Goal: Task Accomplishment & Management: Manage account settings

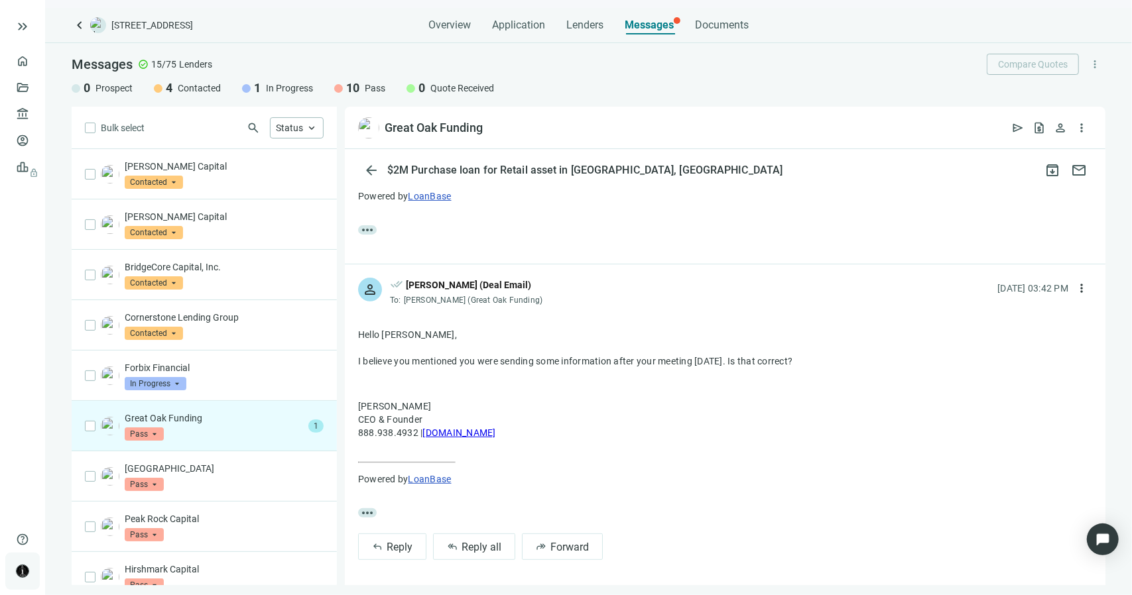
click at [27, 568] on img at bounding box center [23, 572] width 12 height 12
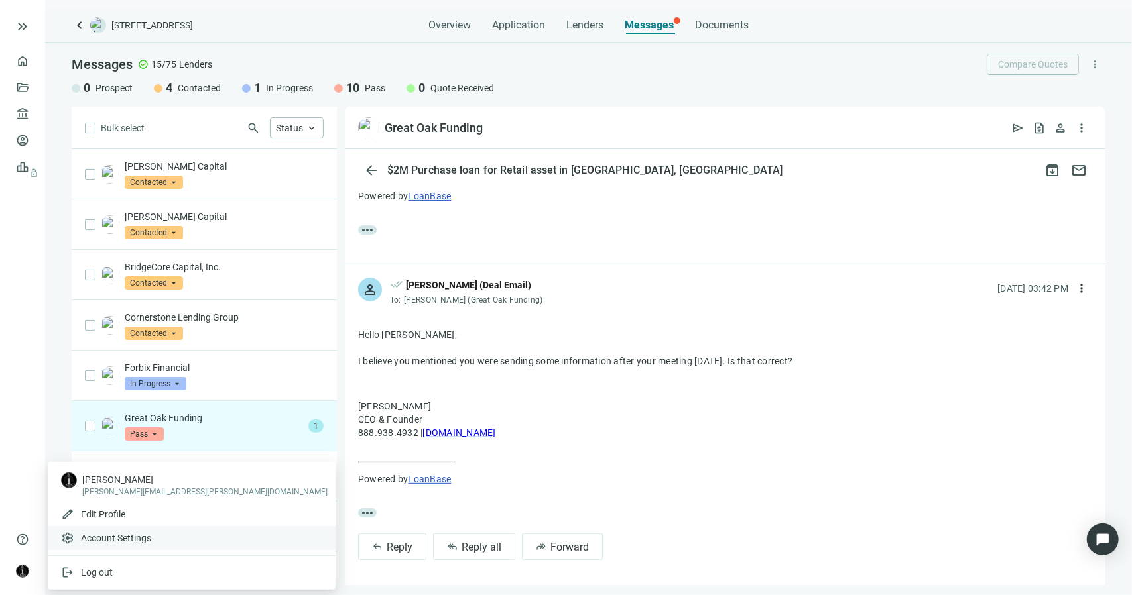
click at [105, 540] on span "Account Settings" at bounding box center [116, 538] width 70 height 13
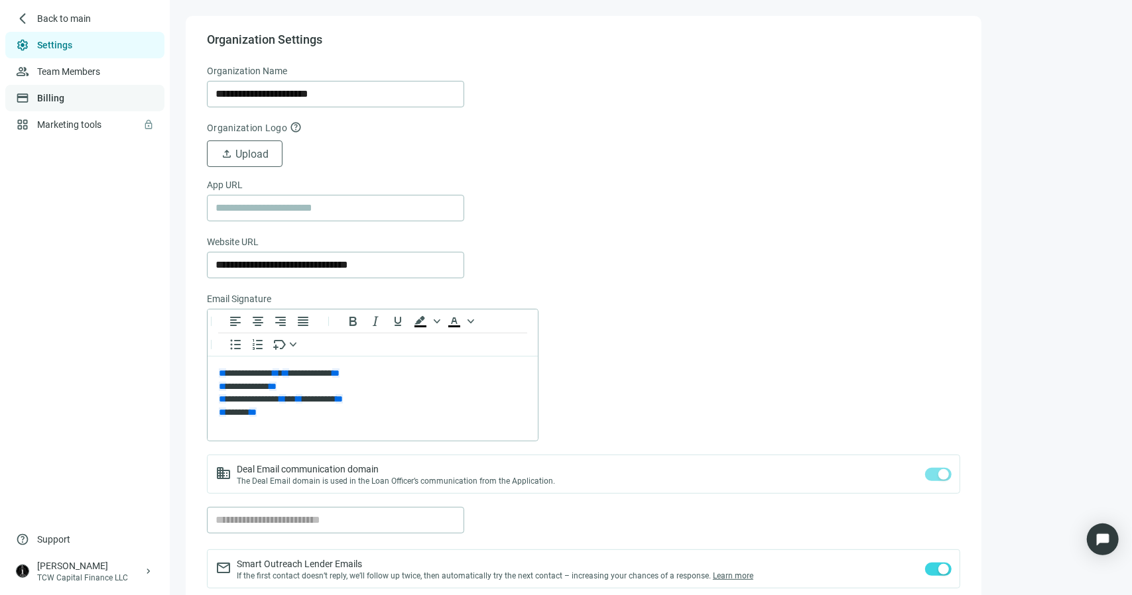
click at [64, 96] on link "Billing" at bounding box center [50, 98] width 27 height 11
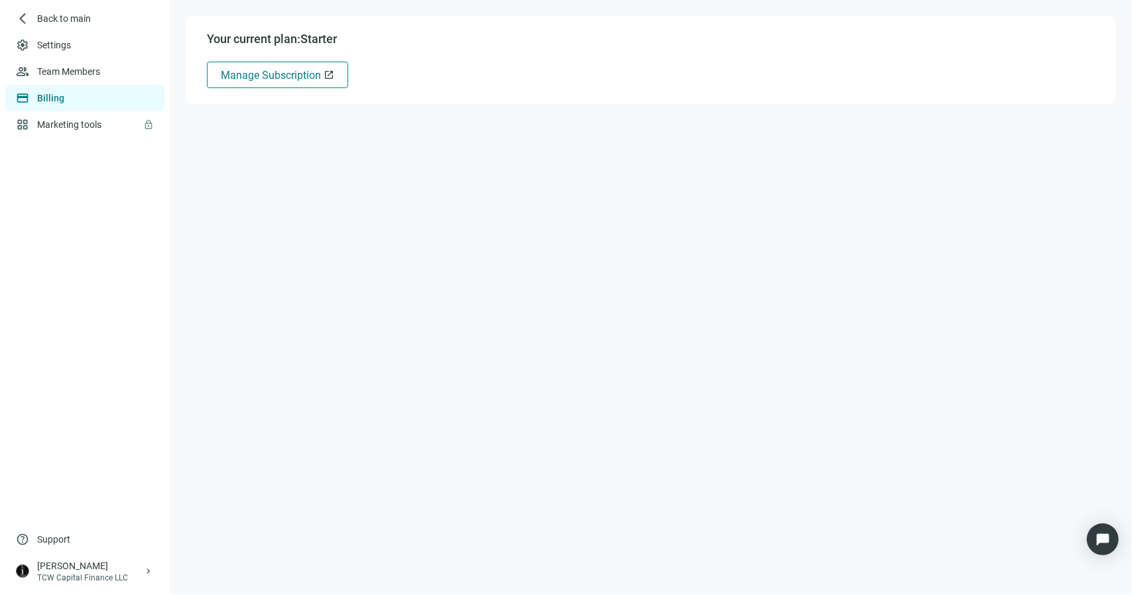
click at [259, 71] on span "Manage Subscription" at bounding box center [271, 75] width 100 height 13
